Goal: Task Accomplishment & Management: Use online tool/utility

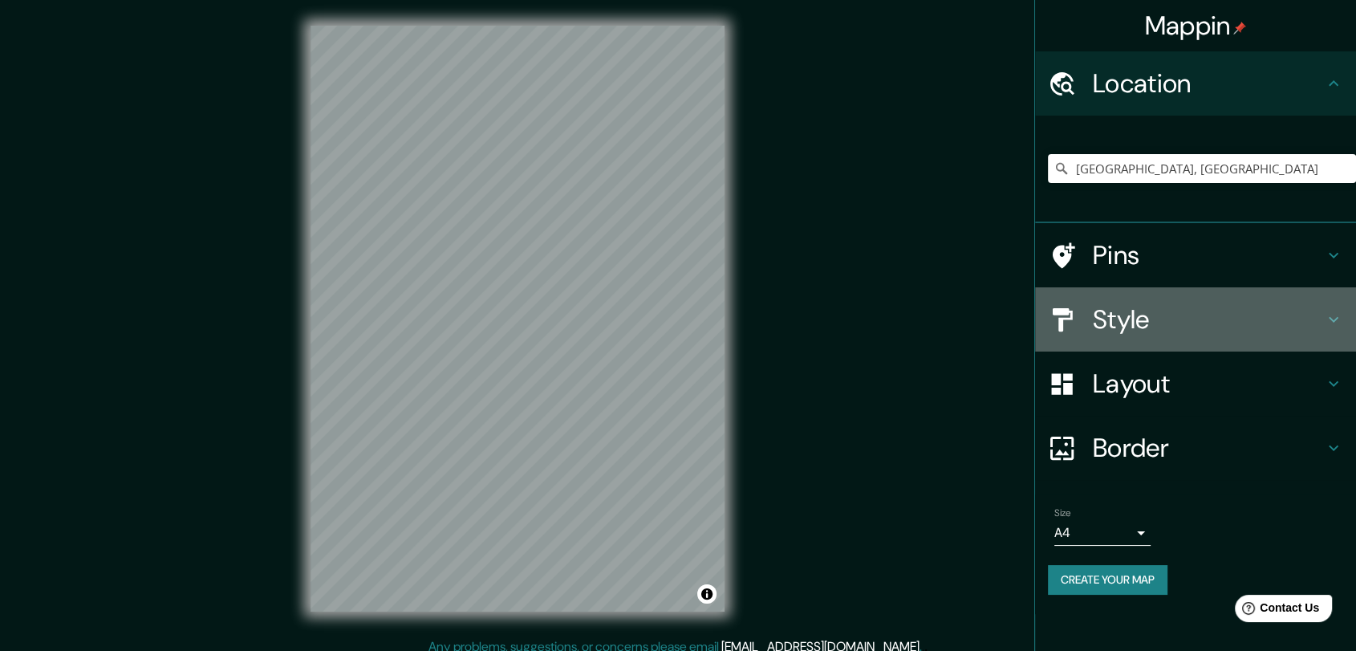
click at [1147, 331] on h4 "Style" at bounding box center [1208, 319] width 231 height 32
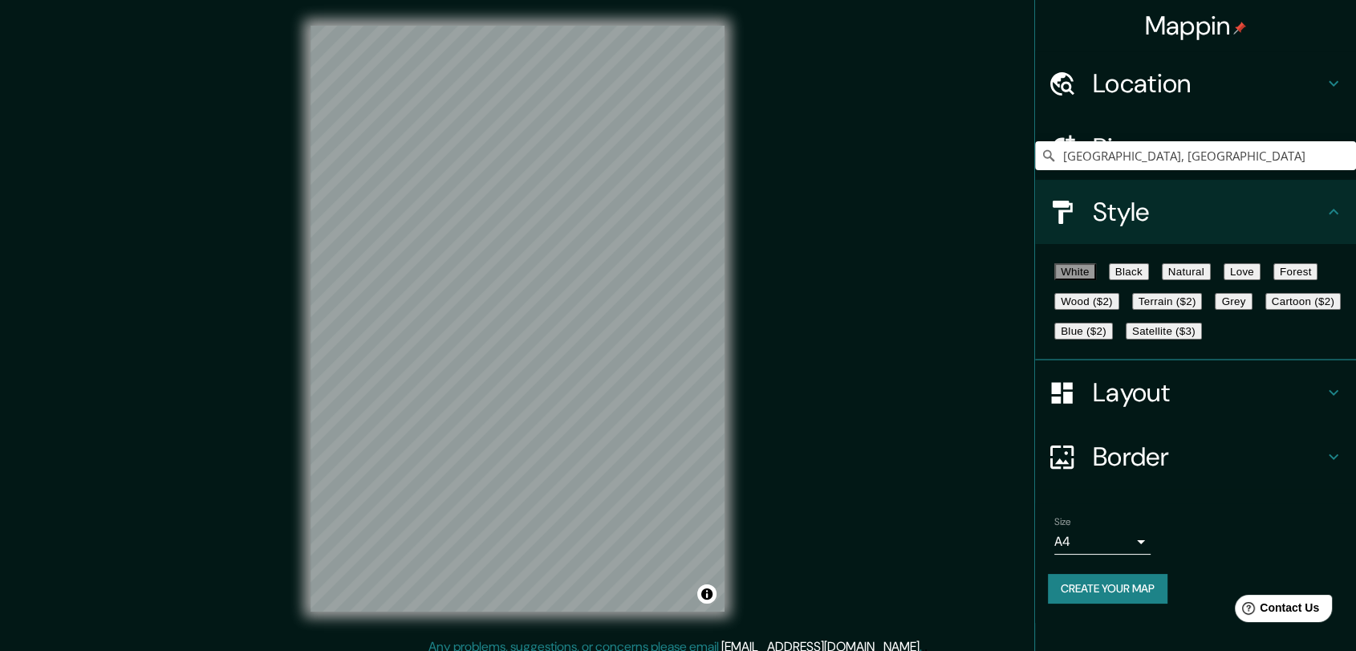
click at [1267, 269] on div "White Black Natural Love Forest Wood ($2) Terrain ($2) Grey Cartoon ($2) Blue (…" at bounding box center [1202, 301] width 308 height 89
click at [1211, 272] on button "Natural" at bounding box center [1186, 271] width 49 height 17
click at [1215, 310] on button "Grey" at bounding box center [1233, 301] width 37 height 17
click at [1137, 603] on button "Create your map" at bounding box center [1108, 589] width 120 height 30
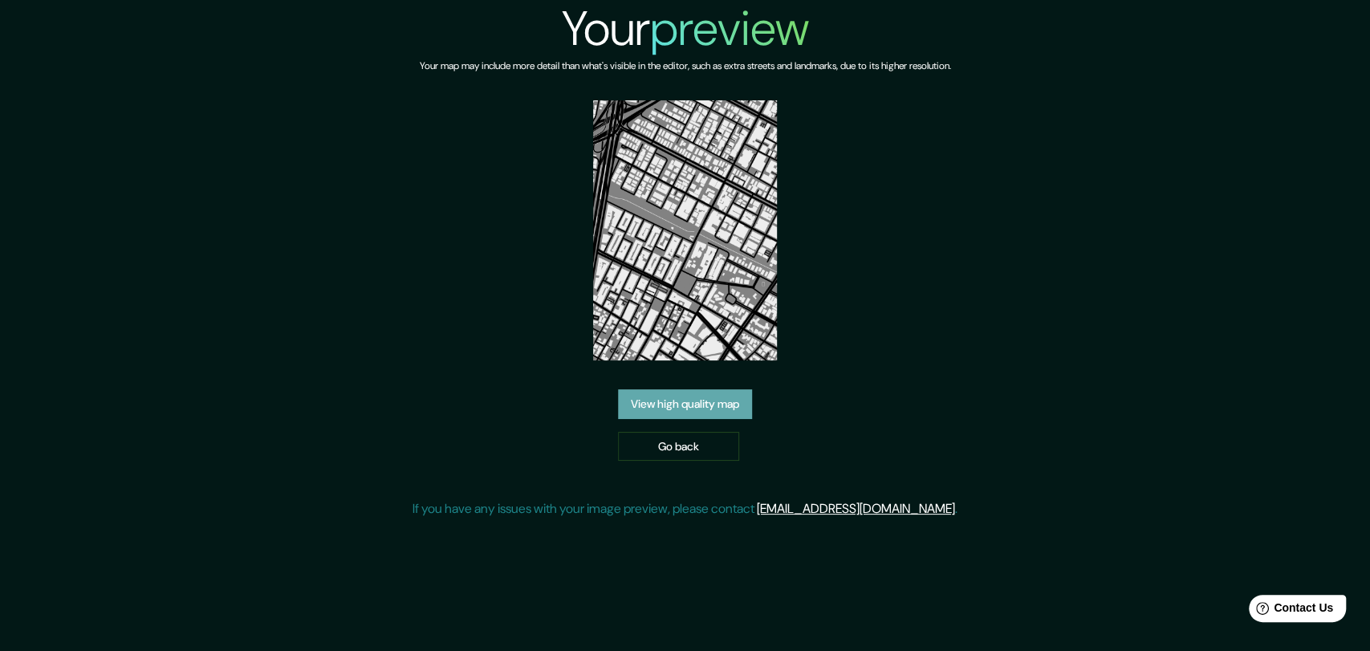
click at [720, 412] on link "View high quality map" at bounding box center [685, 404] width 134 height 30
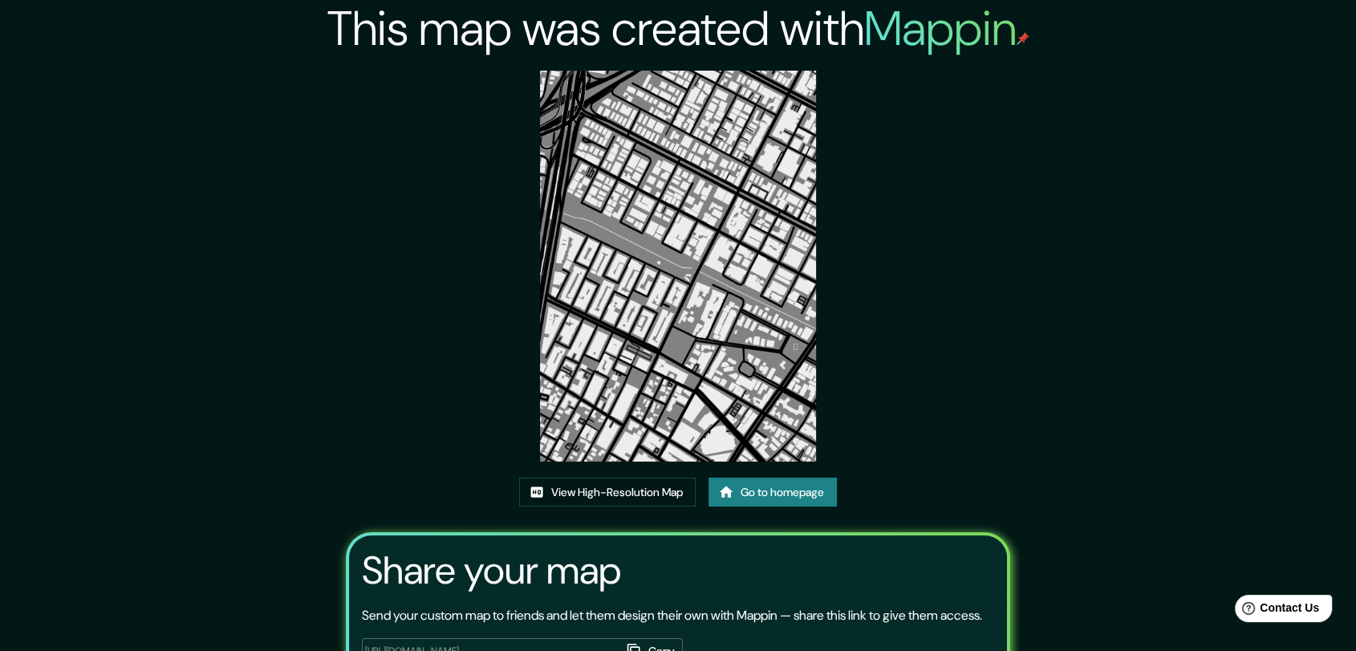
drag, startPoint x: 651, startPoint y: 308, endPoint x: 932, endPoint y: 250, distance: 287.6
click at [932, 250] on div "This map was created with Mappin View High-Resolution Map Go to homepage Share …" at bounding box center [678, 386] width 702 height 773
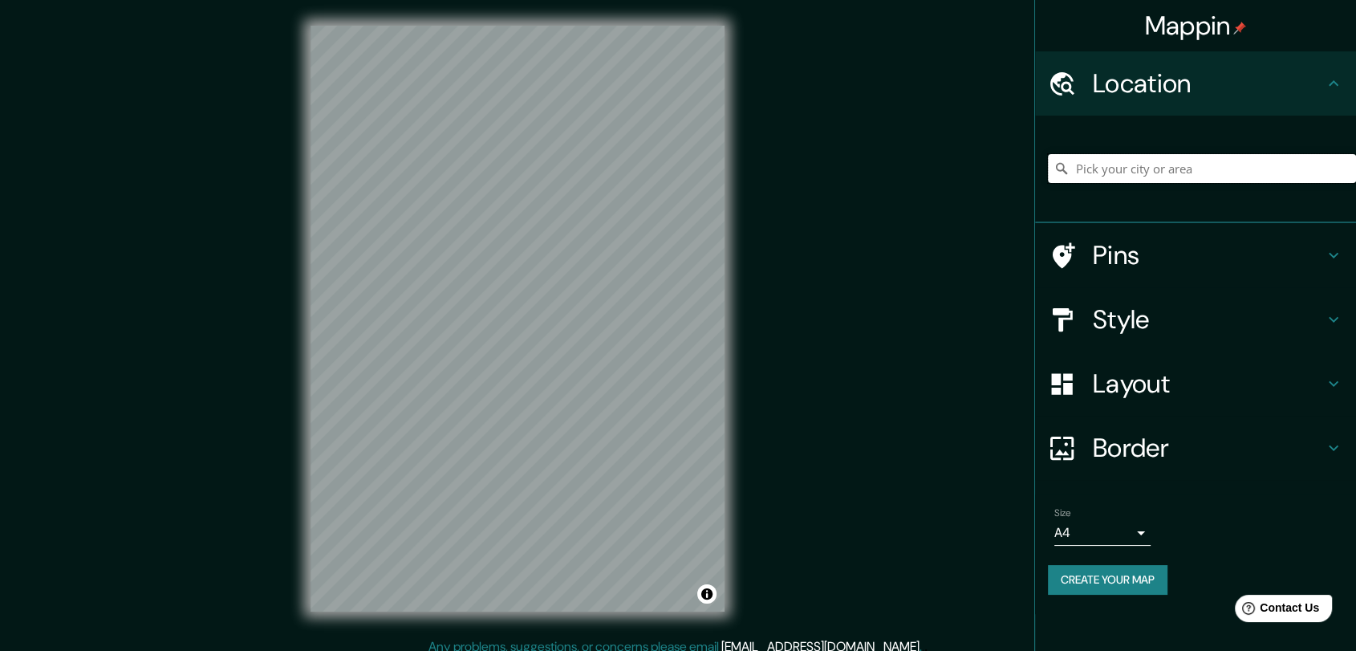
click at [1123, 168] on input "Pick your city or area" at bounding box center [1202, 168] width 308 height 29
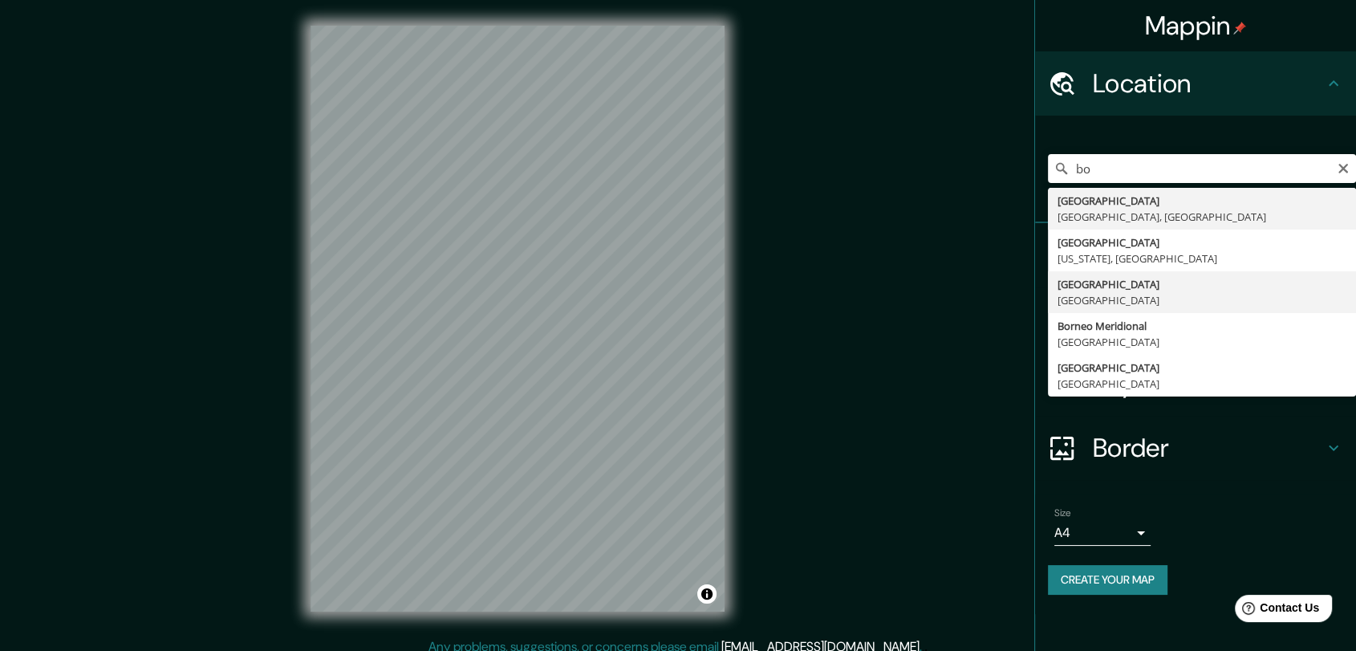
type input "Bogotá, Colombia"
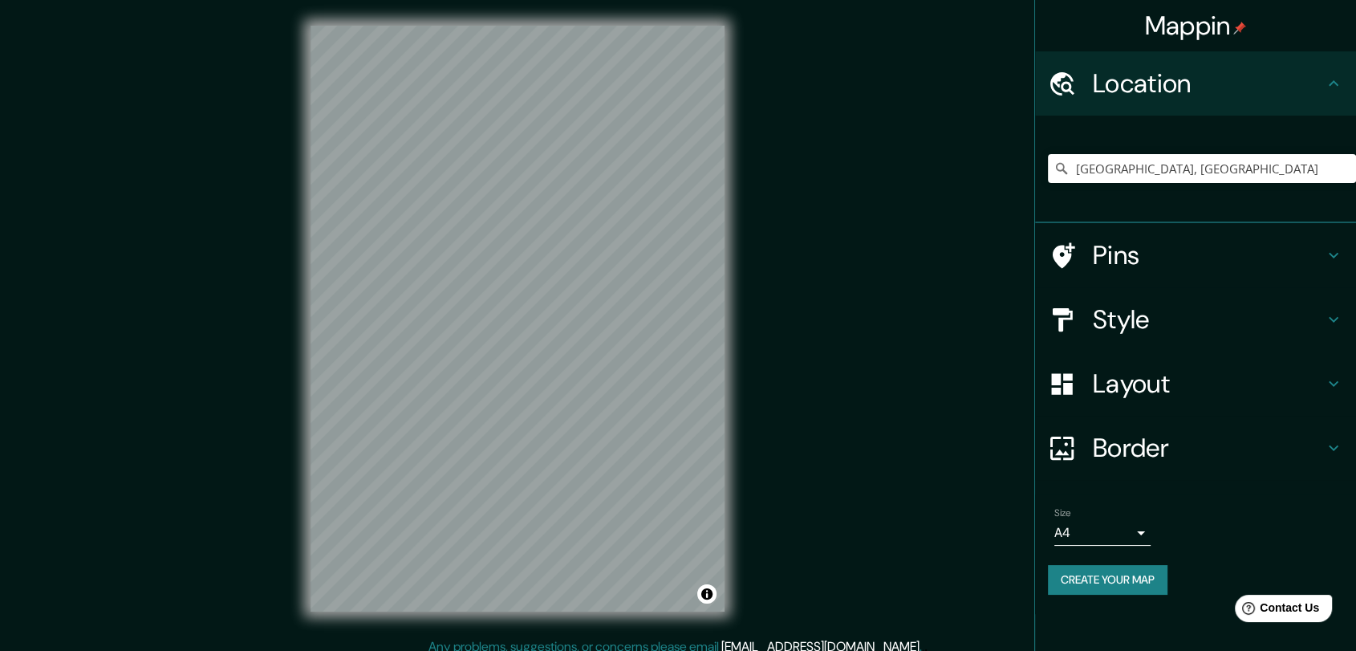
click at [1143, 331] on h4 "Style" at bounding box center [1208, 319] width 231 height 32
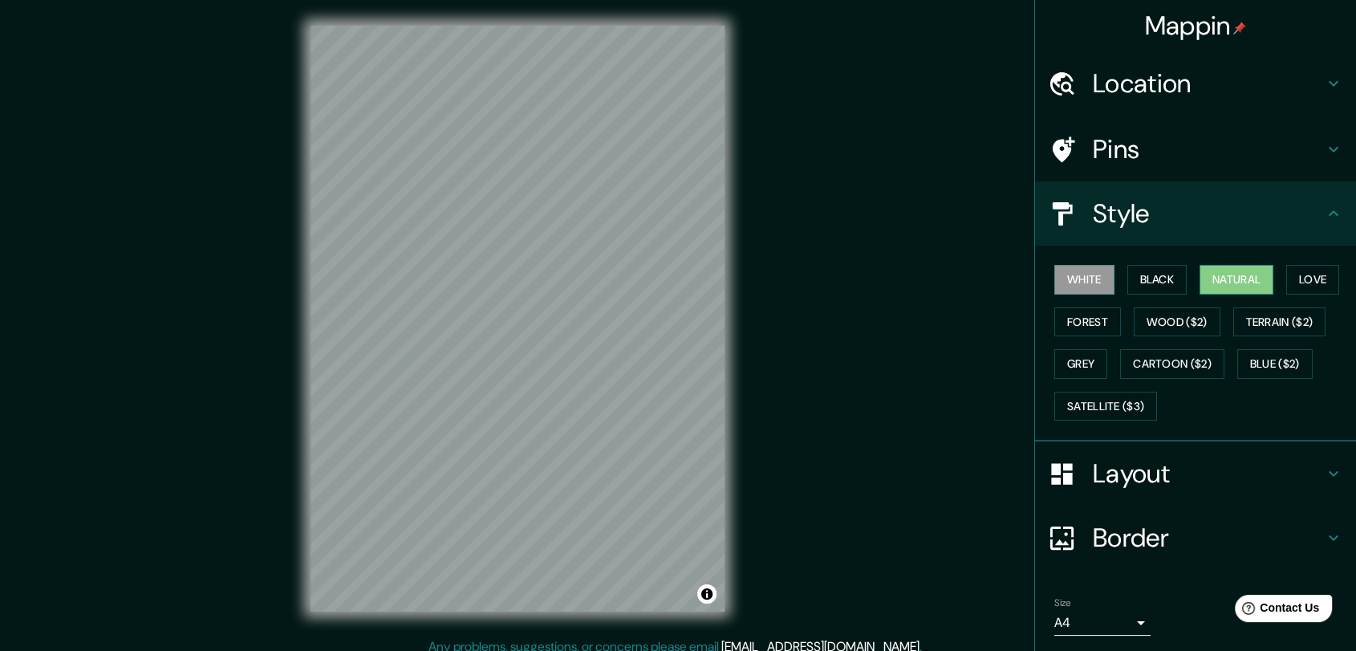
click at [1229, 273] on button "Natural" at bounding box center [1236, 280] width 74 height 30
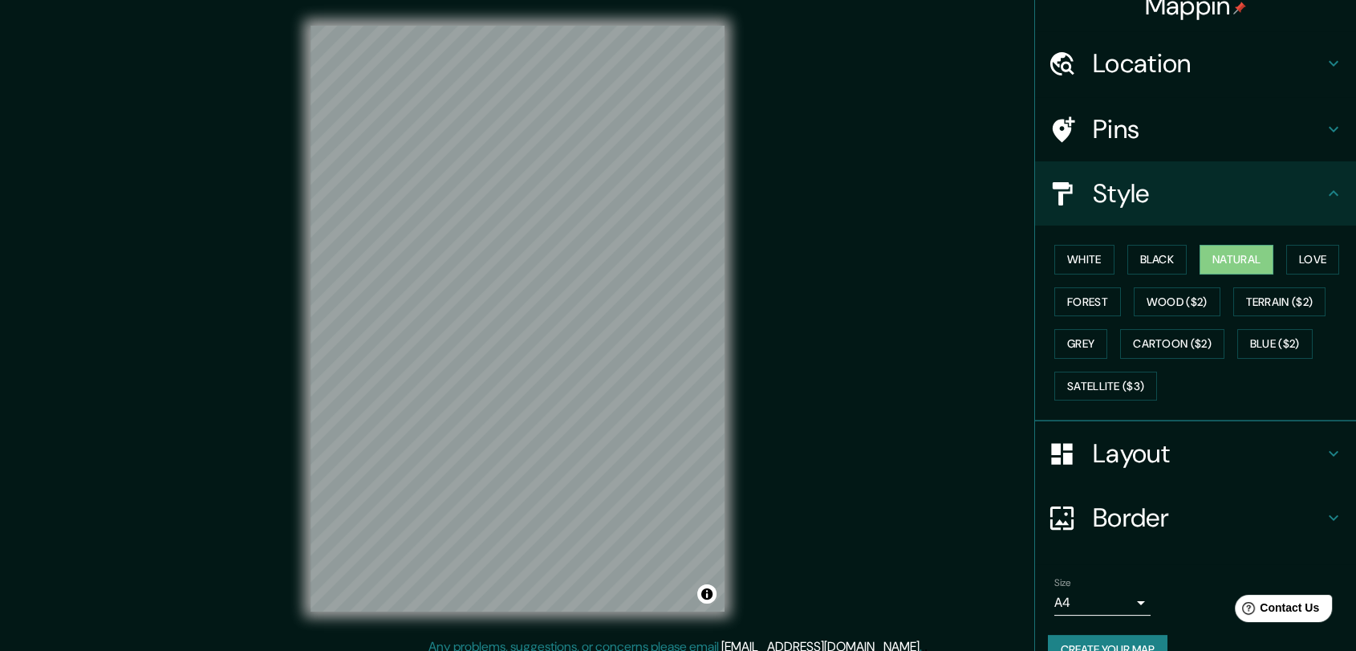
scroll to position [51, 0]
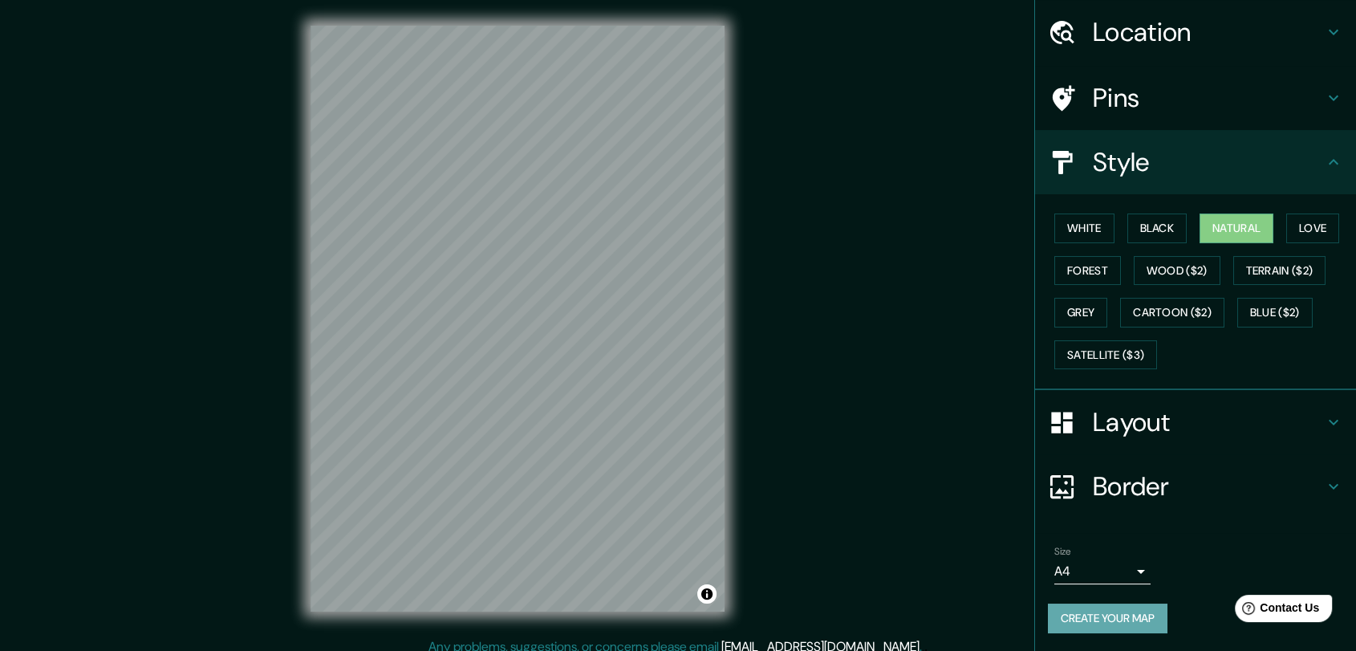
click at [1098, 621] on button "Create your map" at bounding box center [1108, 618] width 120 height 30
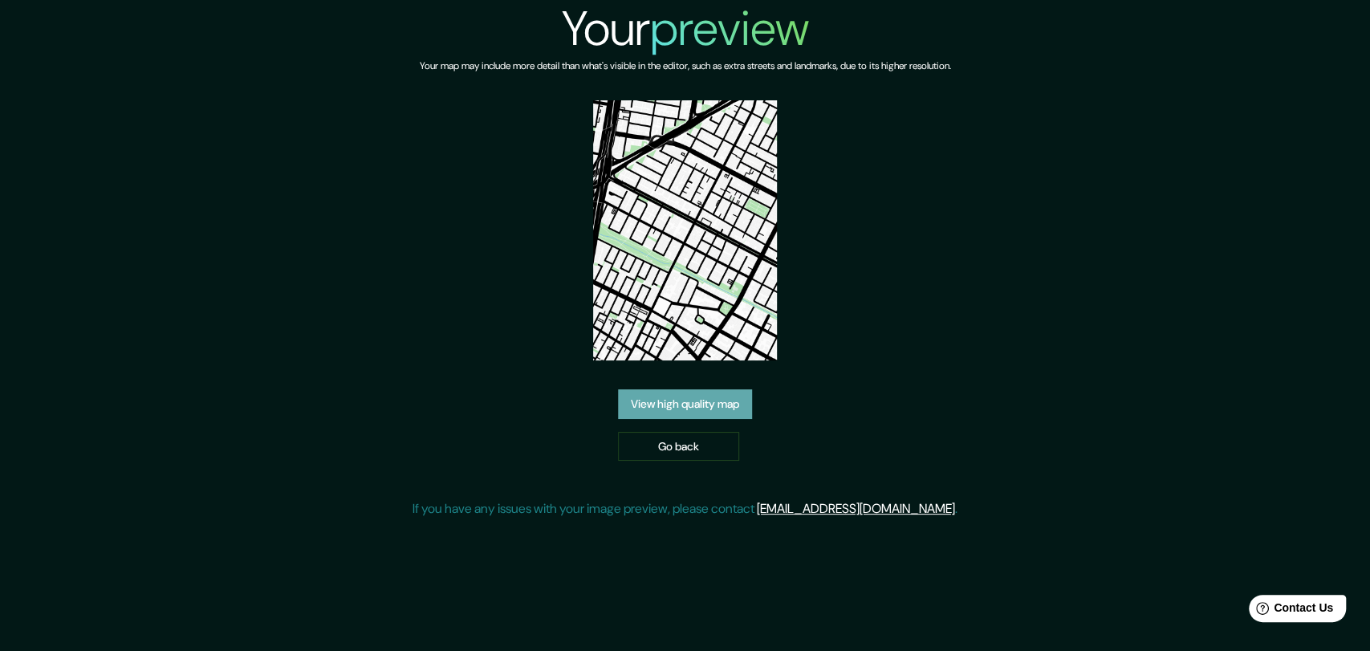
click at [719, 400] on link "View high quality map" at bounding box center [685, 404] width 134 height 30
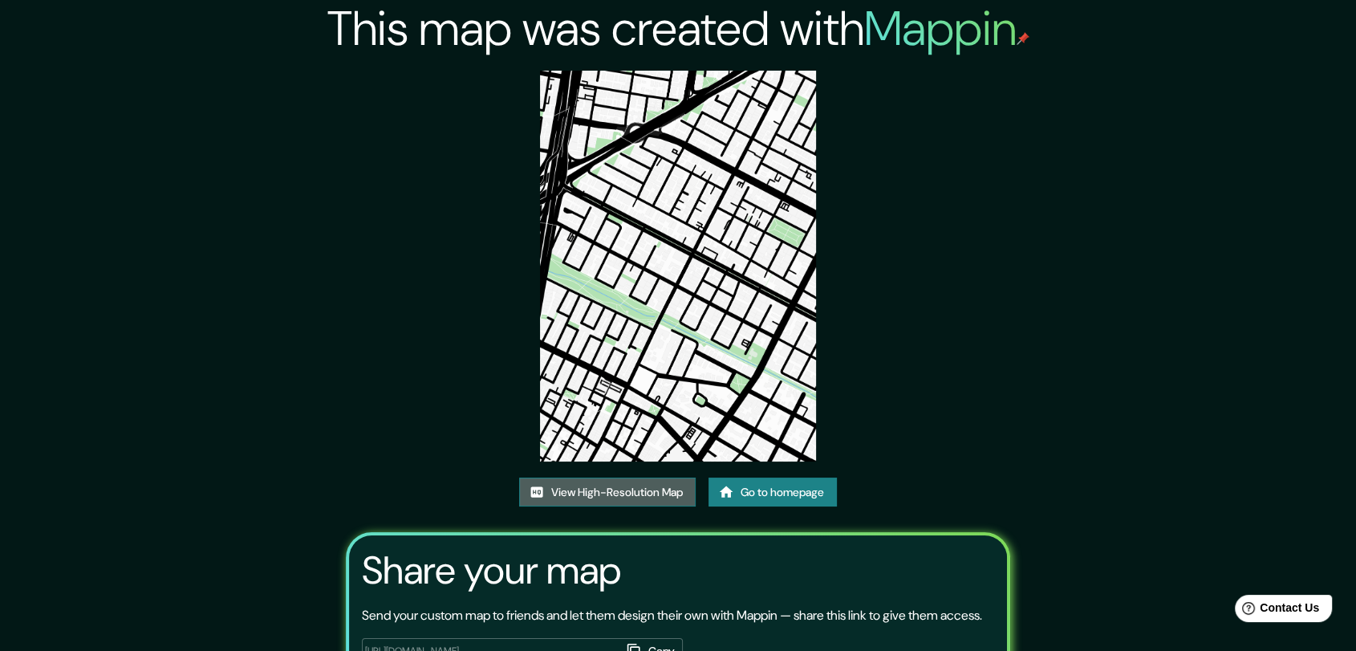
click at [626, 493] on link "View High-Resolution Map" at bounding box center [607, 492] width 177 height 30
